Goal: Task Accomplishment & Management: Manage account settings

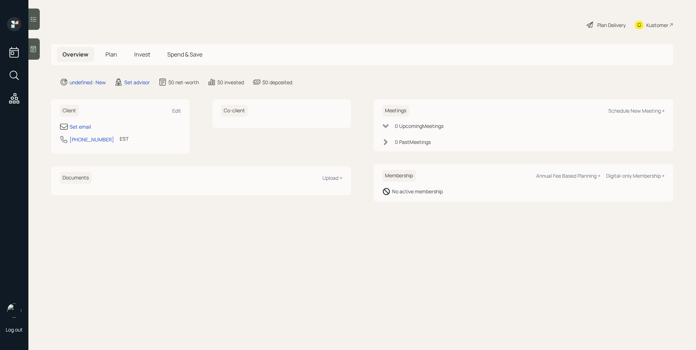
click at [32, 52] on icon at bounding box center [33, 49] width 5 height 6
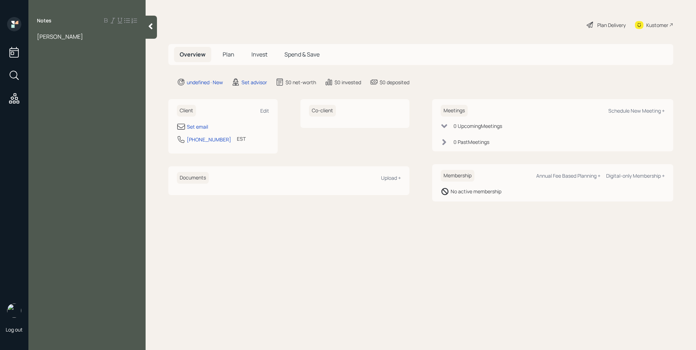
click at [75, 39] on div "[PERSON_NAME]" at bounding box center [87, 37] width 100 height 8
drag, startPoint x: 111, startPoint y: 46, endPoint x: 32, endPoint y: 47, distance: 79.2
click at [32, 47] on div "[PERSON_NAME] [EMAIL_ADDRESS][DOMAIN_NAME]" at bounding box center [86, 41] width 117 height 16
copy span "[EMAIL_ADDRESS][DOMAIN_NAME]"
click at [205, 127] on div "Set email" at bounding box center [197, 126] width 21 height 7
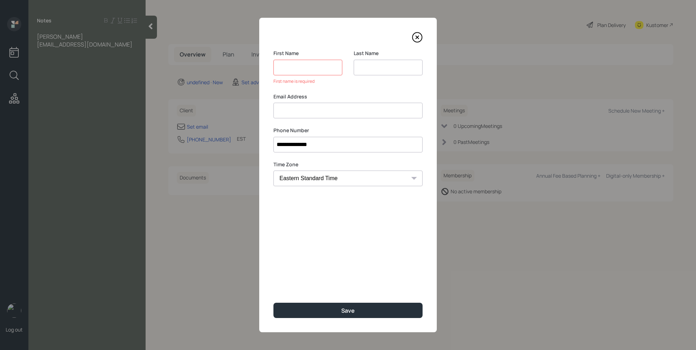
click at [304, 103] on input at bounding box center [348, 111] width 149 height 16
paste input "[EMAIL_ADDRESS][DOMAIN_NAME]"
type input "[EMAIL_ADDRESS][DOMAIN_NAME]"
click at [306, 70] on input at bounding box center [308, 68] width 69 height 16
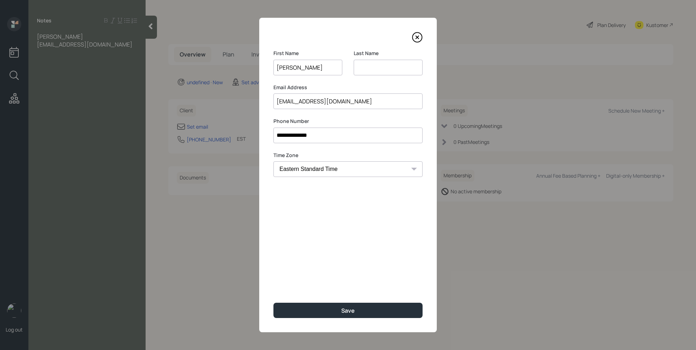
type input "[PERSON_NAME]"
click at [377, 71] on input at bounding box center [388, 68] width 69 height 16
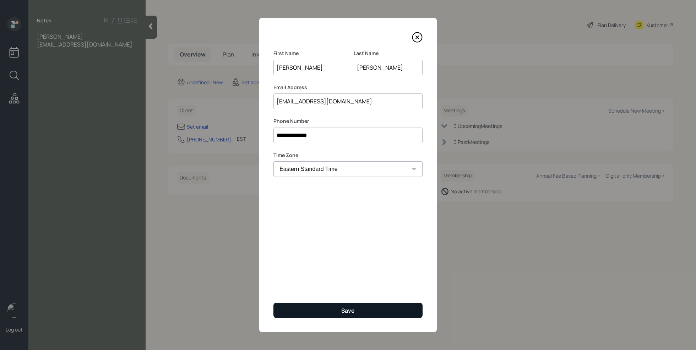
type input "[PERSON_NAME]"
click at [334, 308] on button "Save" at bounding box center [348, 310] width 149 height 15
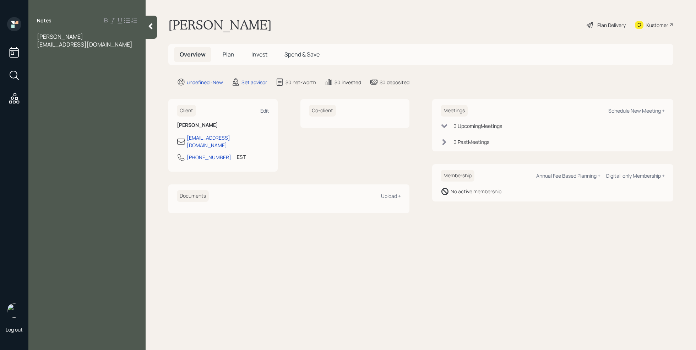
click at [109, 45] on div "[EMAIL_ADDRESS][DOMAIN_NAME]" at bounding box center [87, 44] width 100 height 8
click at [71, 67] on div "[PERSON_NAME]-" at bounding box center [87, 68] width 100 height 8
click at [74, 68] on div "[PERSON_NAME]-" at bounding box center [87, 68] width 100 height 8
click at [49, 57] on span "Assets" at bounding box center [45, 60] width 17 height 8
click at [52, 53] on div at bounding box center [87, 52] width 100 height 8
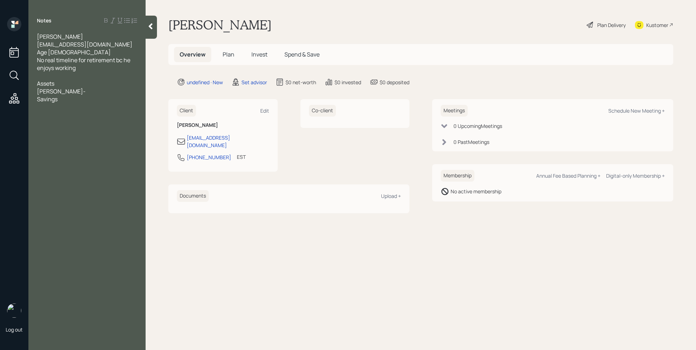
click at [61, 80] on div "Assets" at bounding box center [87, 84] width 100 height 8
click at [59, 78] on div at bounding box center [87, 76] width 100 height 8
click at [79, 99] on div "Savings" at bounding box center [87, 99] width 100 height 8
click at [69, 90] on div "[PERSON_NAME]-" at bounding box center [87, 91] width 100 height 8
click at [90, 97] on div "Savings" at bounding box center [87, 99] width 100 height 8
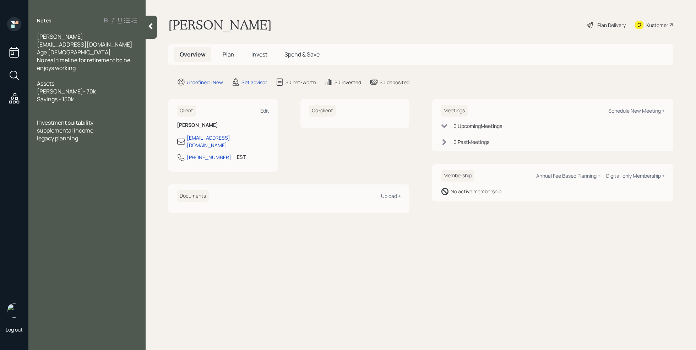
click at [87, 109] on div at bounding box center [87, 107] width 100 height 8
click at [90, 114] on div at bounding box center [87, 115] width 100 height 8
click at [85, 98] on div "Savings - 150k" at bounding box center [87, 99] width 100 height 8
click at [78, 74] on div at bounding box center [87, 76] width 100 height 8
click at [87, 50] on div "Age [DEMOGRAPHIC_DATA]" at bounding box center [87, 52] width 100 height 8
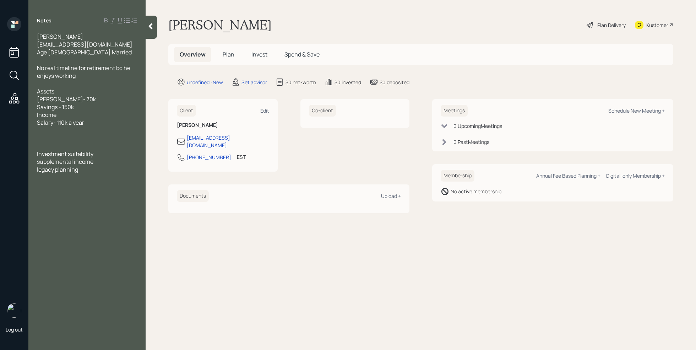
click at [52, 131] on div at bounding box center [87, 130] width 100 height 8
click at [86, 54] on div "Age [DEMOGRAPHIC_DATA] Married" at bounding box center [87, 52] width 100 height 8
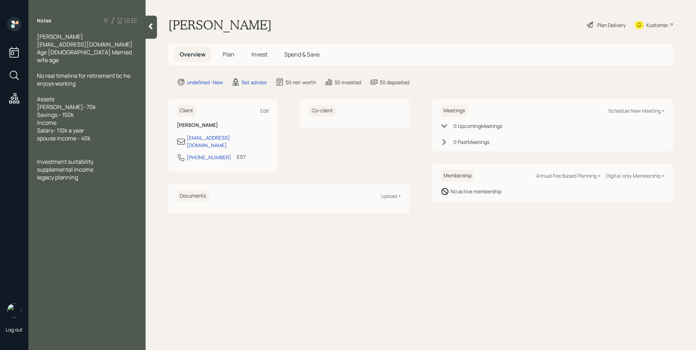
click at [95, 149] on div at bounding box center [87, 146] width 100 height 8
click at [108, 133] on div "Salary- 110k a year" at bounding box center [87, 130] width 100 height 8
click at [99, 163] on div "9500 a month in e" at bounding box center [87, 162] width 100 height 8
click at [129, 159] on div "9500 a month in expenses" at bounding box center [87, 162] width 100 height 8
click at [98, 183] on div "Investment suitability" at bounding box center [87, 185] width 100 height 8
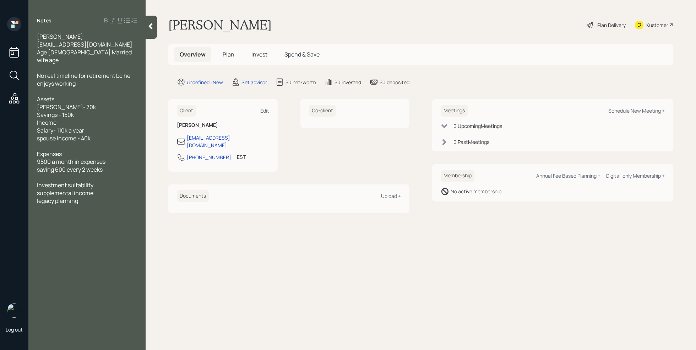
click at [90, 182] on span "Investment suitability" at bounding box center [65, 185] width 56 height 8
click at [82, 178] on div at bounding box center [87, 177] width 100 height 8
click at [95, 242] on div "legacy planning" at bounding box center [87, 240] width 100 height 8
click at [652, 110] on div "Schedule New Meeting +" at bounding box center [637, 110] width 56 height 7
select select "round-[PERSON_NAME]"
